Goal: Check status: Check status

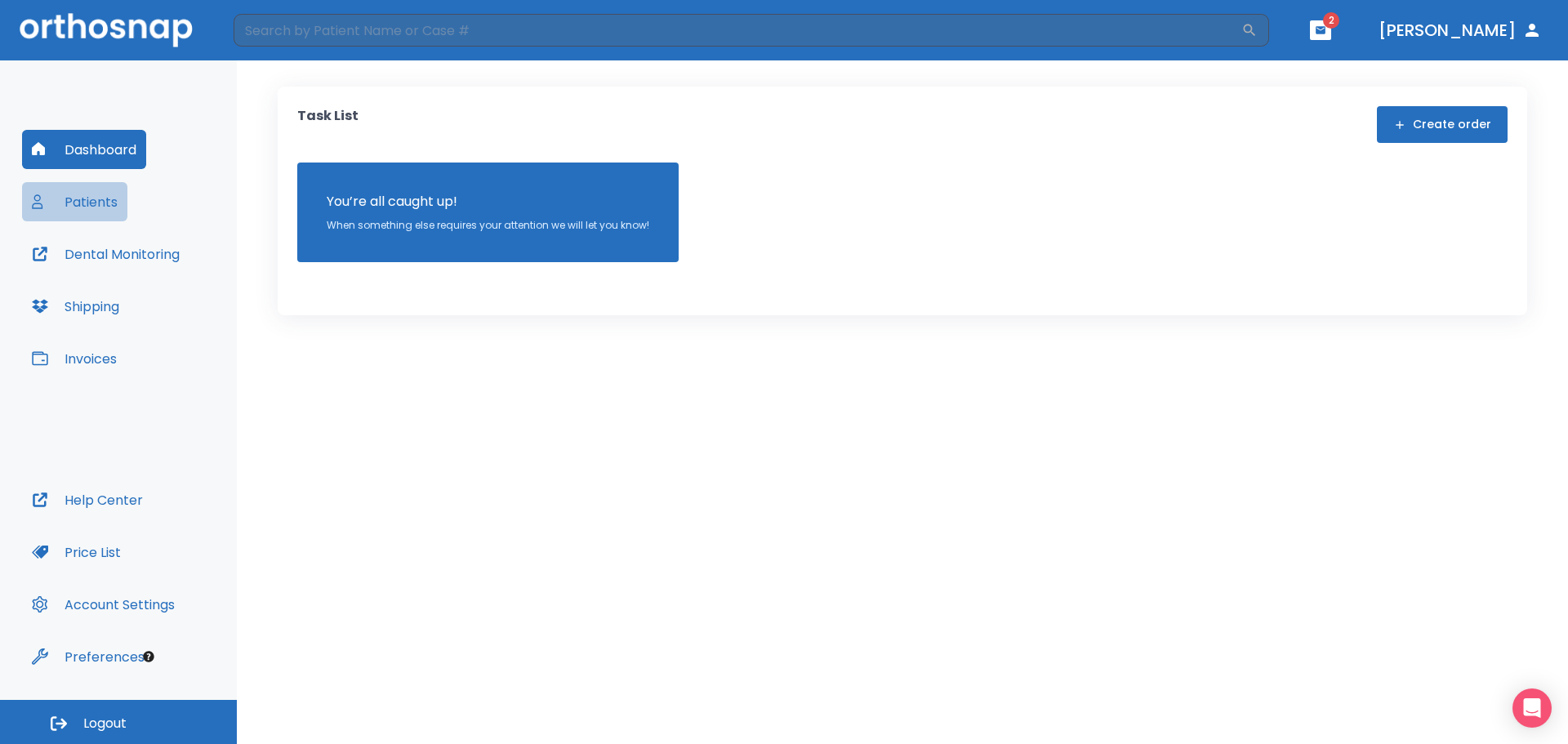
click at [96, 206] on button "Patients" at bounding box center [74, 201] width 105 height 39
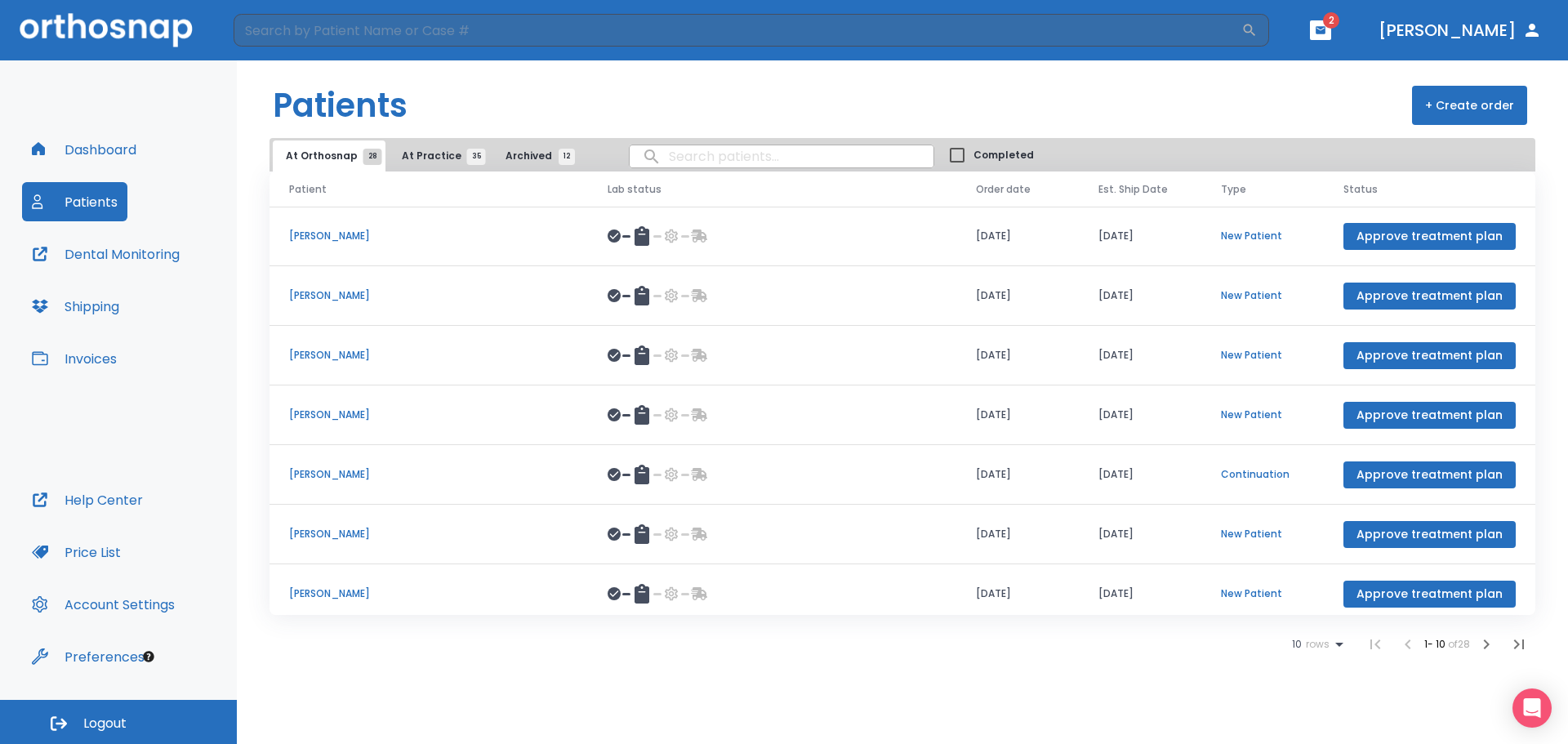
click at [726, 165] on input "search" at bounding box center [782, 156] width 304 height 32
type input "jamerson"
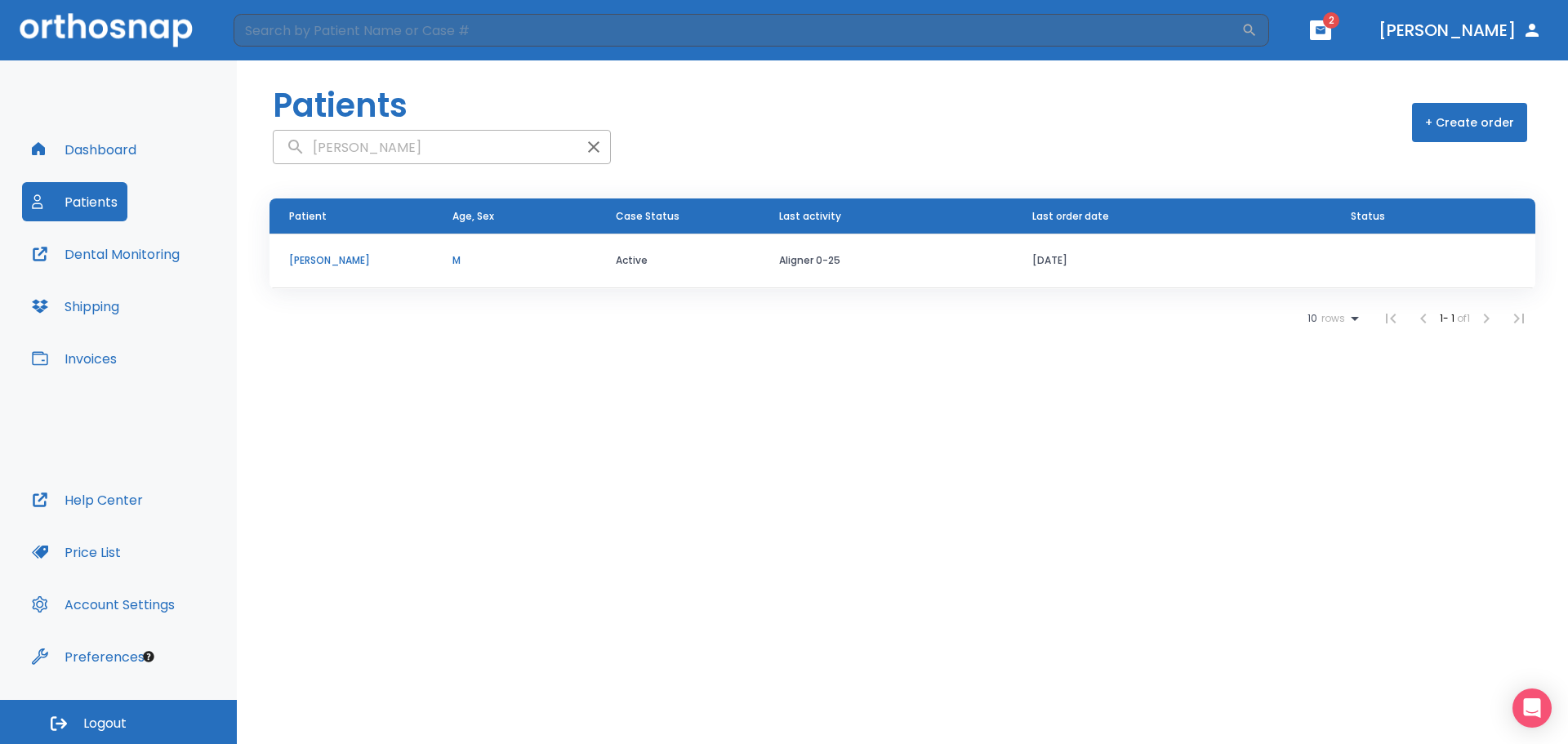
click at [310, 259] on p "[PERSON_NAME]" at bounding box center [351, 260] width 124 height 15
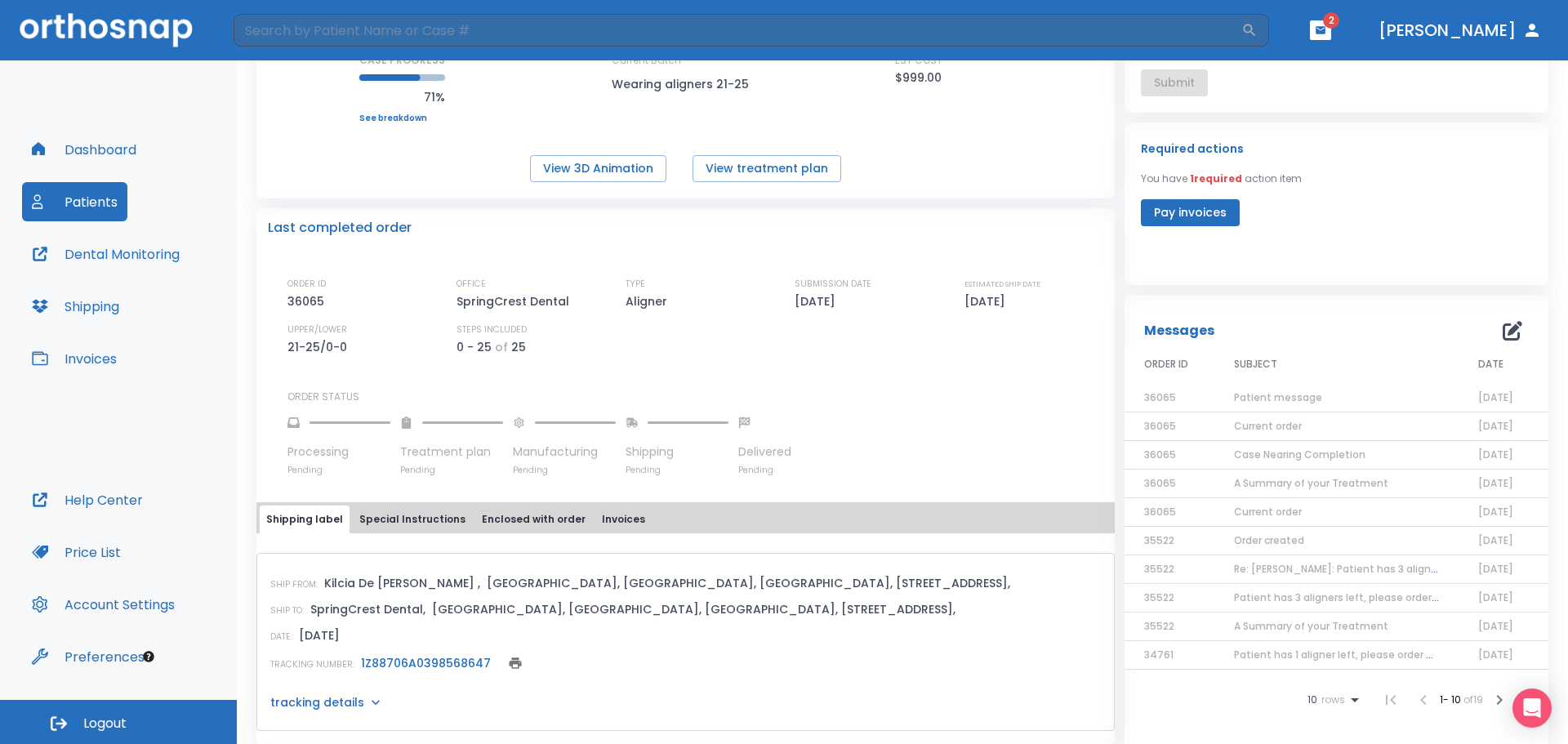
scroll to position [245, 0]
click at [1261, 391] on span "Patient message" at bounding box center [1278, 396] width 88 height 14
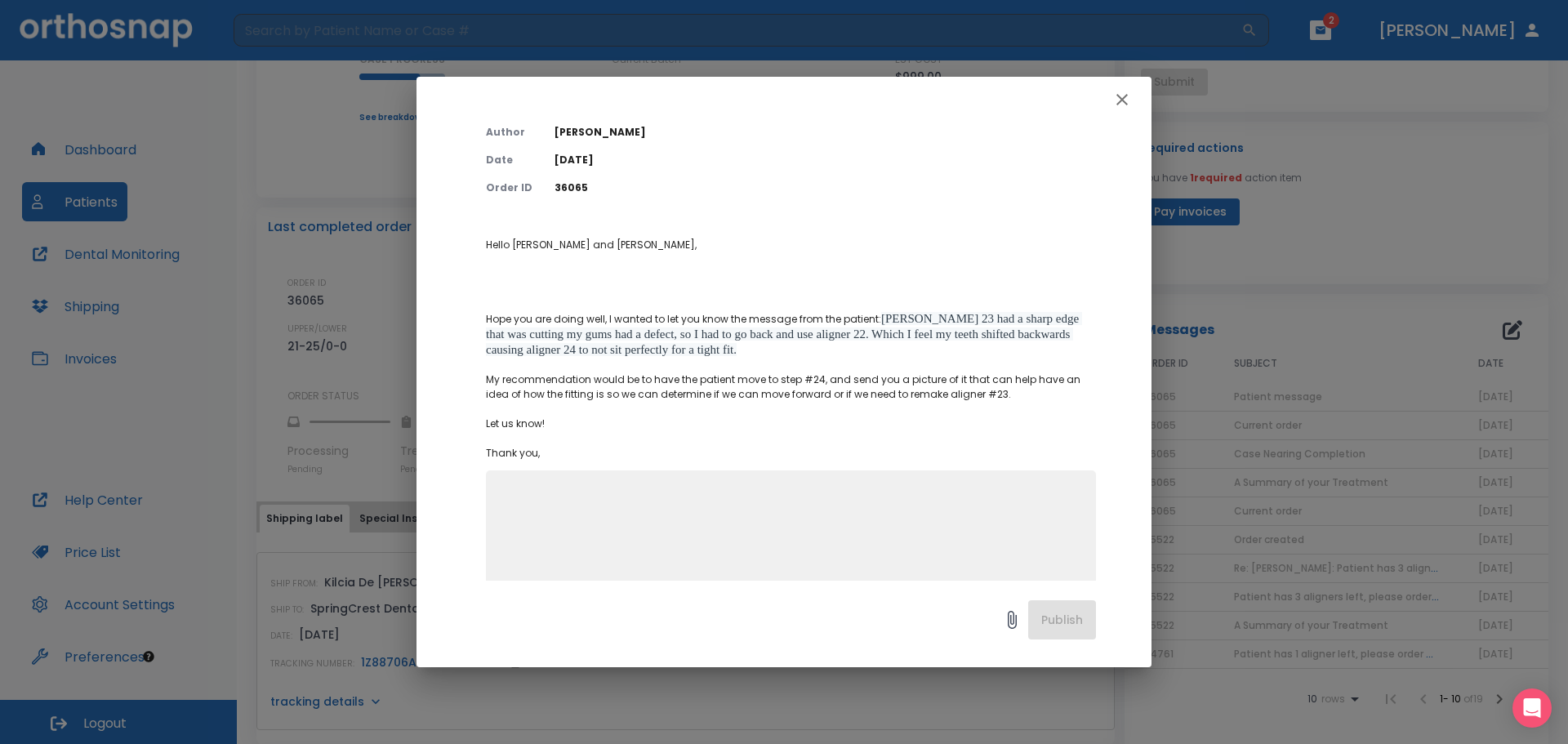
scroll to position [99, 0]
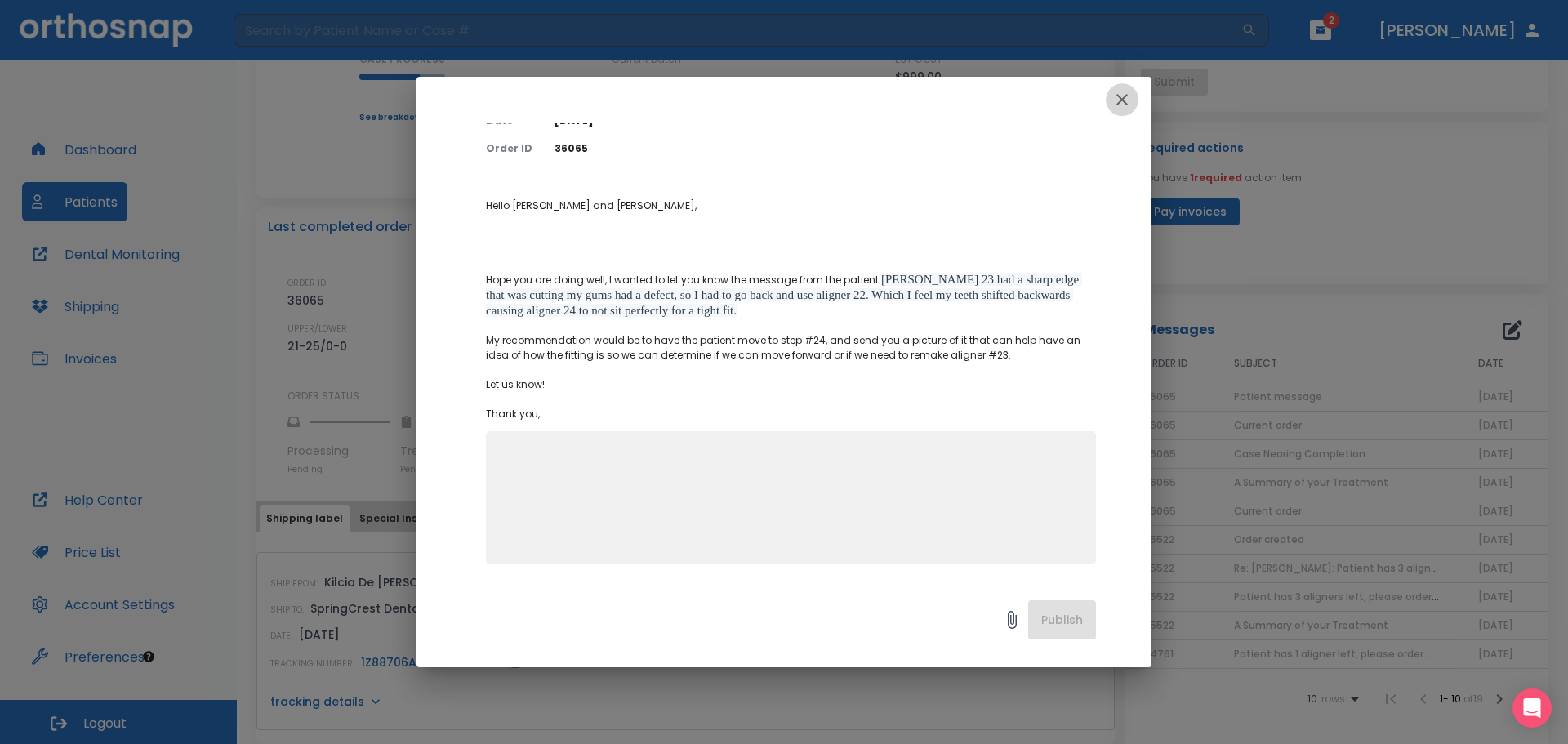
click at [1127, 104] on icon "button" at bounding box center [1122, 100] width 12 height 12
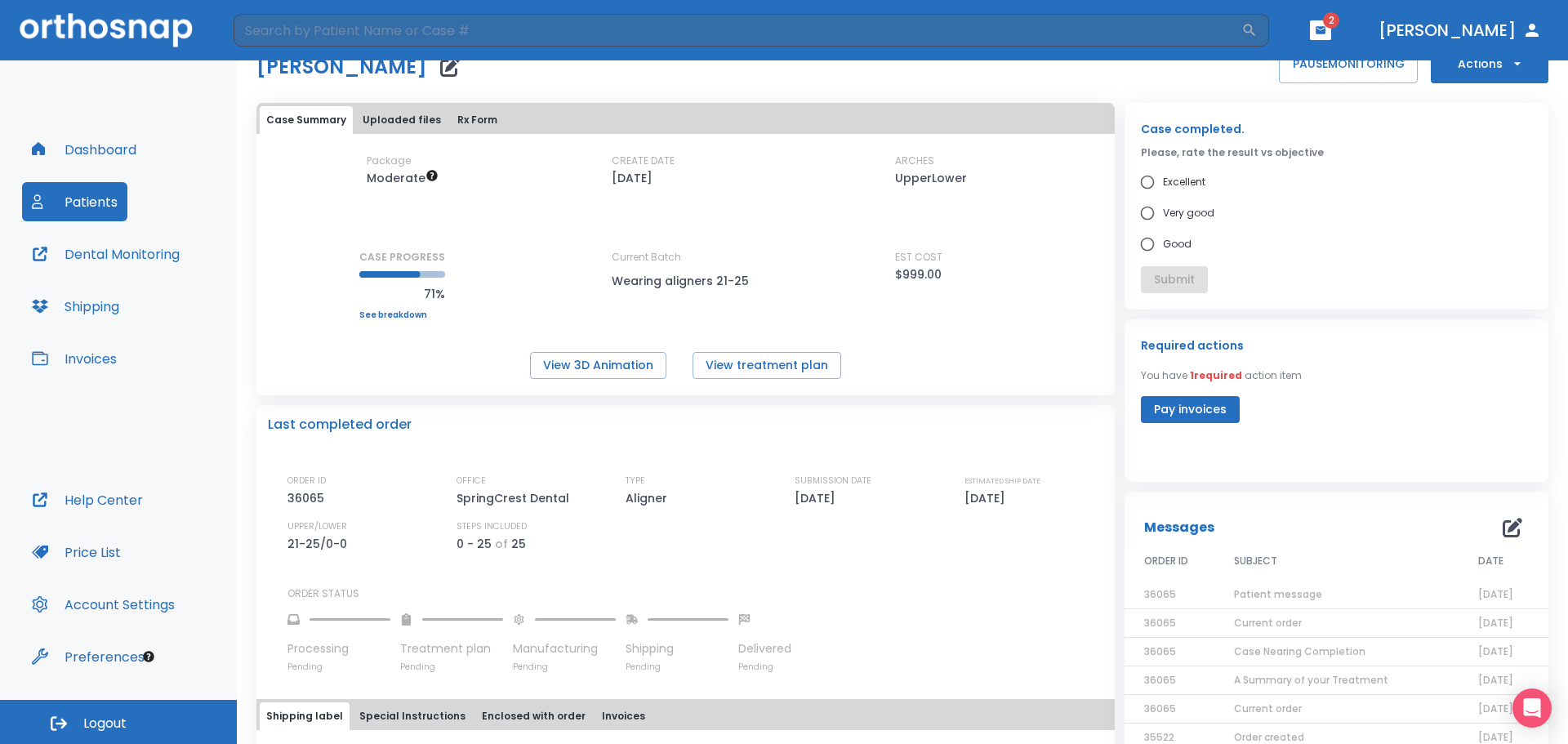
scroll to position [0, 0]
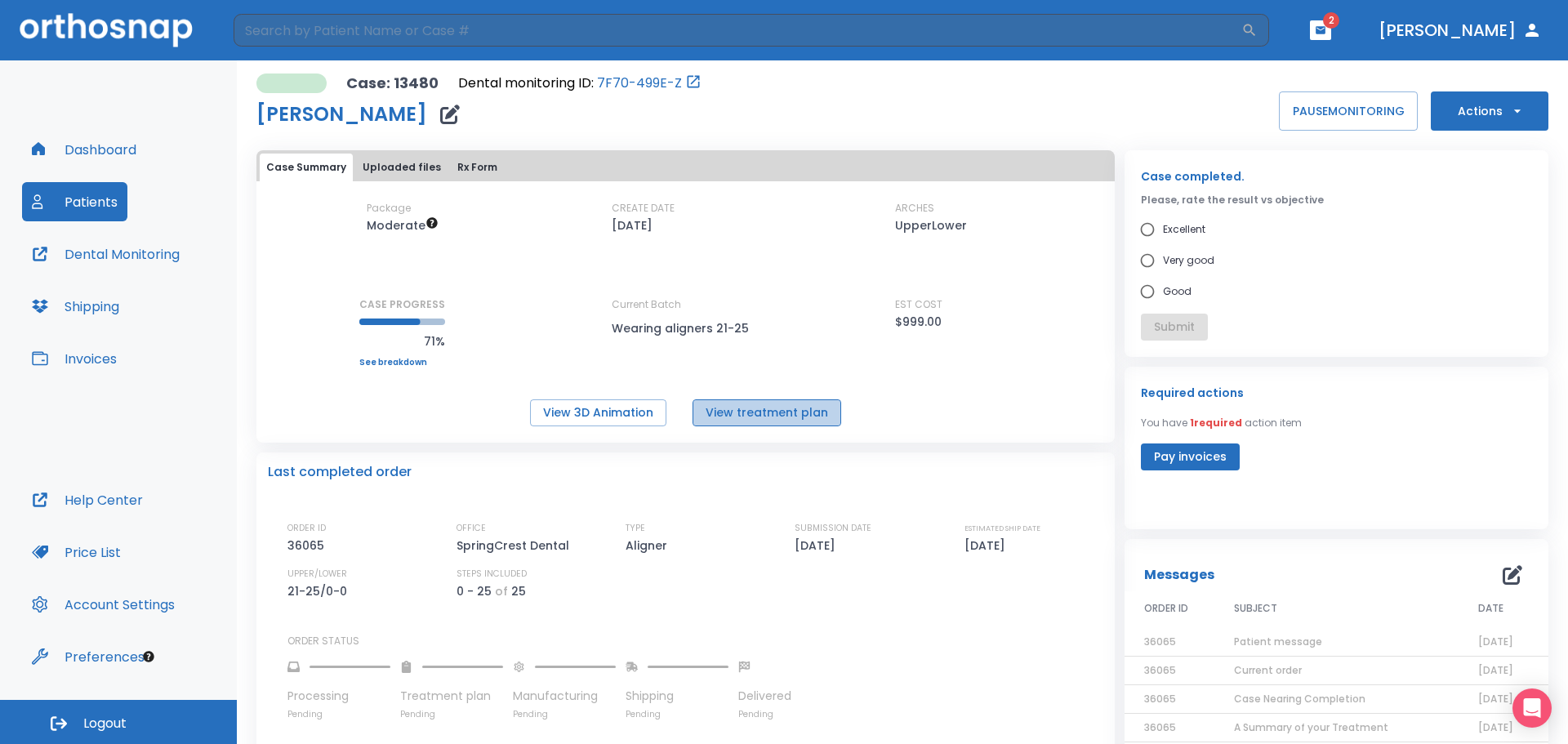
click at [777, 412] on button "View treatment plan" at bounding box center [766, 412] width 149 height 27
click at [628, 88] on link "7F70-499E-Z" at bounding box center [639, 82] width 85 height 19
click at [601, 409] on button "View 3D Animation" at bounding box center [598, 412] width 136 height 27
